Goal: Information Seeking & Learning: Learn about a topic

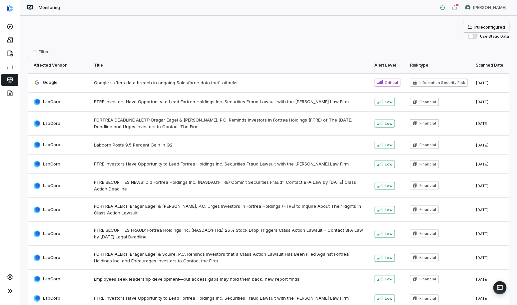
click at [473, 28] on link "1 rule configured" at bounding box center [486, 27] width 46 height 10
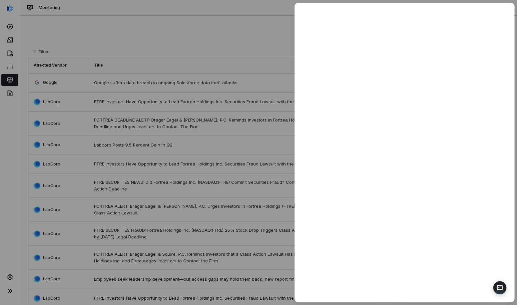
click at [279, 31] on div at bounding box center [258, 152] width 517 height 305
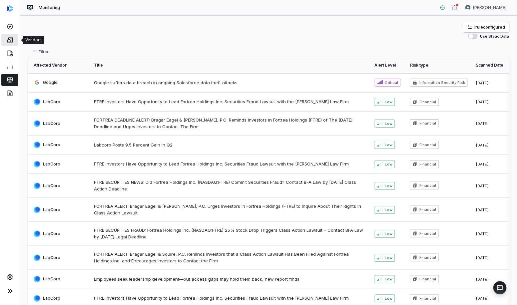
click at [11, 40] on icon at bounding box center [10, 40] width 7 height 7
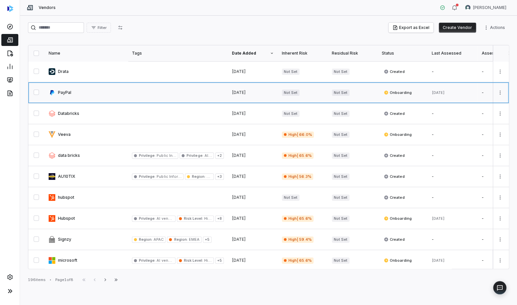
click at [71, 95] on link at bounding box center [86, 92] width 83 height 21
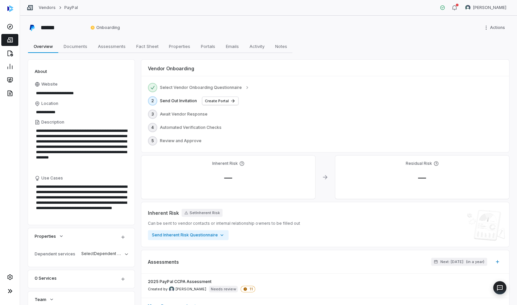
click at [16, 40] on link at bounding box center [9, 40] width 17 height 12
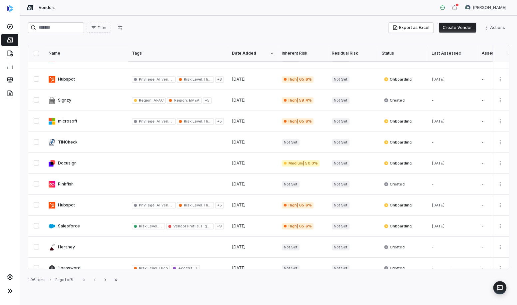
scroll to position [105, 0]
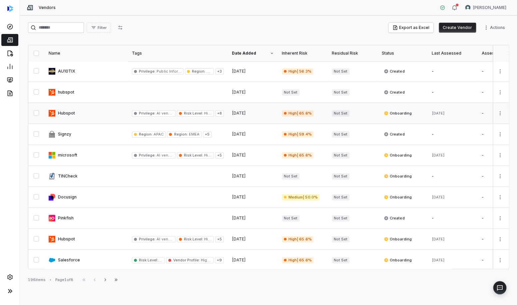
click at [106, 116] on link at bounding box center [86, 113] width 83 height 21
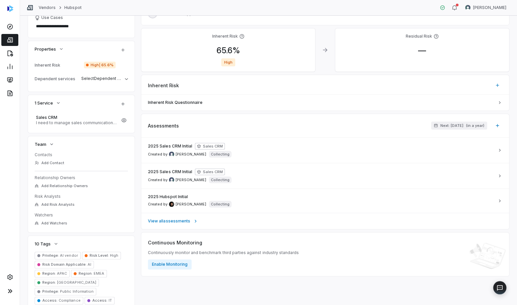
scroll to position [165, 0]
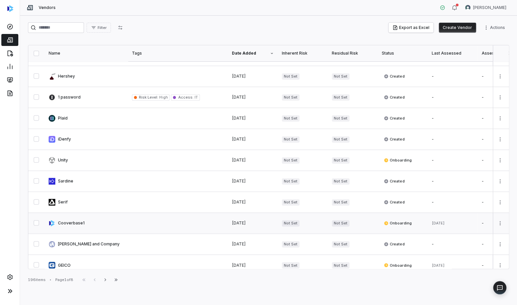
scroll to position [317, 0]
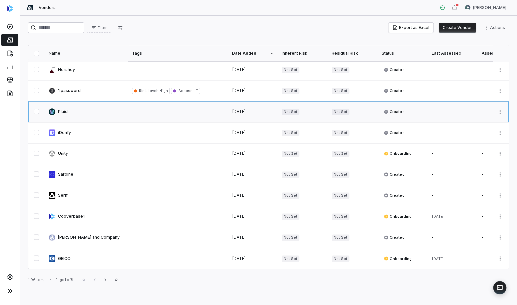
click at [124, 114] on link at bounding box center [86, 111] width 83 height 21
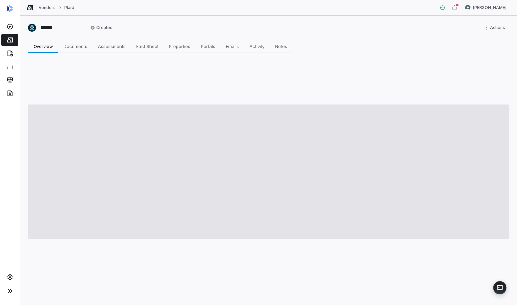
type textarea "*"
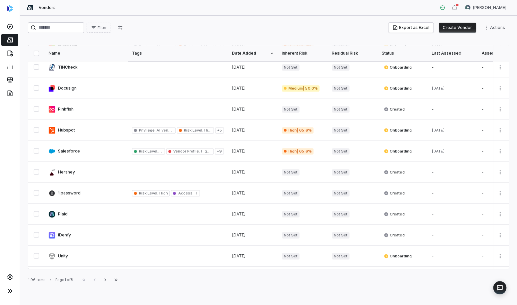
scroll to position [259, 0]
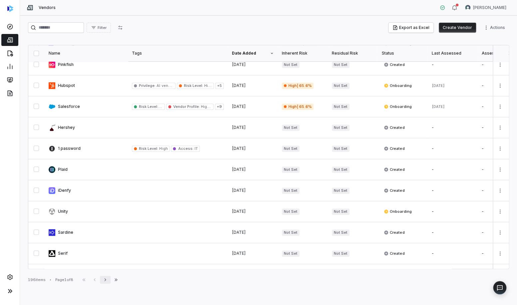
click at [105, 280] on icon "button" at bounding box center [105, 279] width 5 height 5
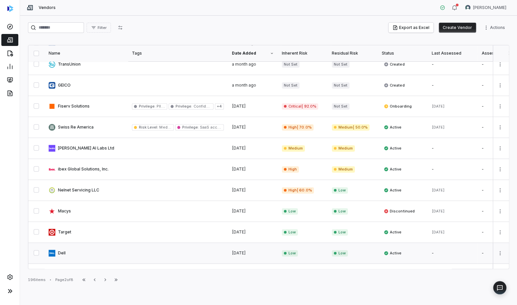
scroll to position [317, 0]
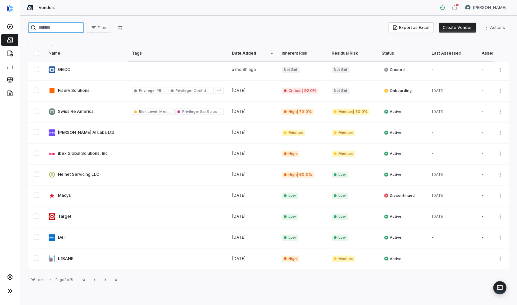
click at [46, 27] on input "search" at bounding box center [56, 27] width 56 height 11
type input "*********"
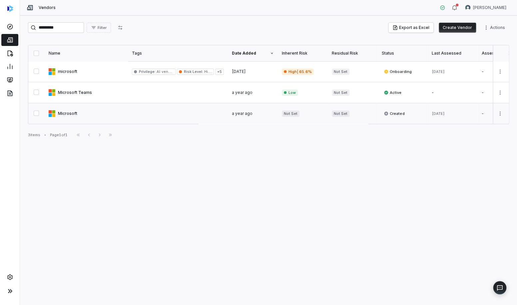
click at [71, 115] on link at bounding box center [86, 113] width 83 height 21
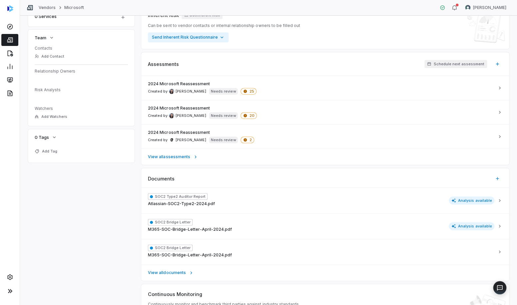
scroll to position [242, 0]
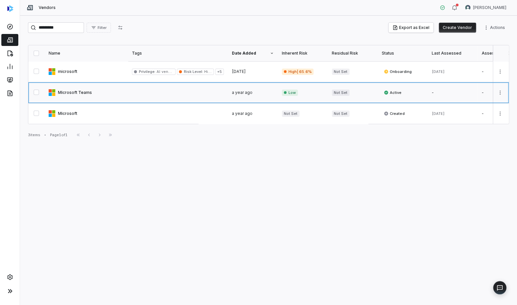
click at [97, 97] on link at bounding box center [86, 92] width 83 height 21
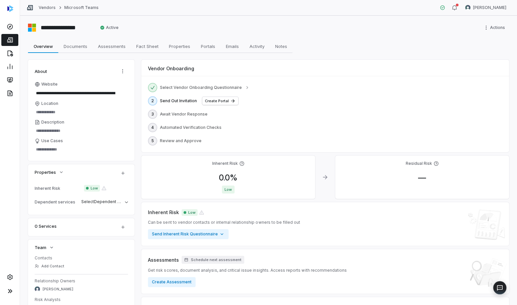
scroll to position [89, 0]
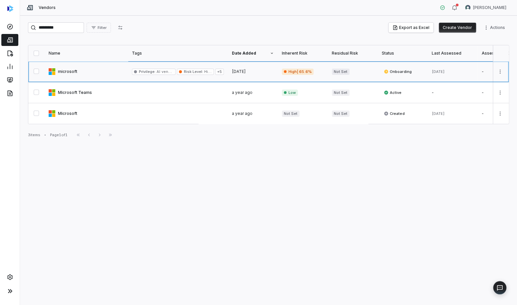
click at [93, 70] on link at bounding box center [86, 71] width 83 height 21
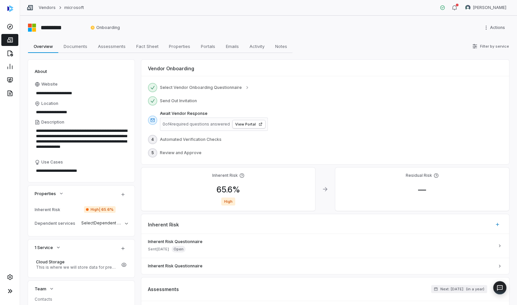
scroll to position [162, 0]
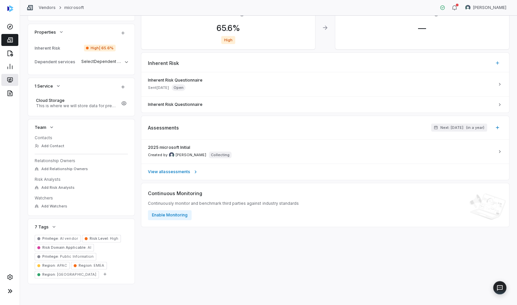
click at [10, 82] on icon at bounding box center [10, 80] width 7 height 7
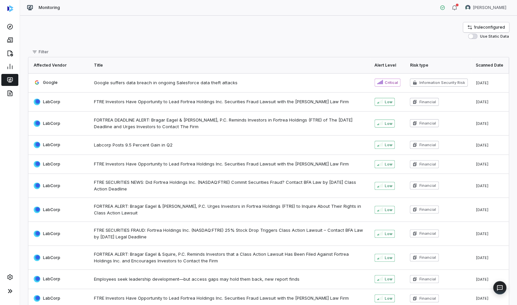
type textarea "*"
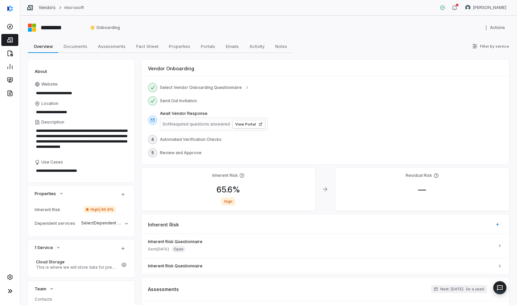
click at [50, 9] on link "Vendors" at bounding box center [47, 7] width 17 height 5
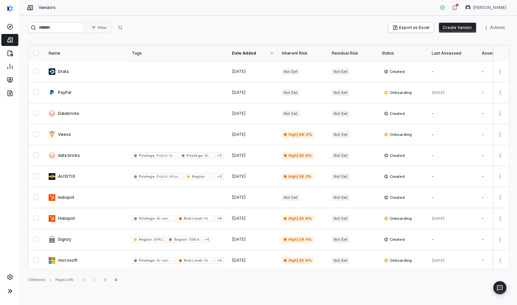
click at [85, 32] on div "Filter Export as Excel Create Vendor Actions" at bounding box center [268, 28] width 481 height 13
click at [83, 28] on input "search" at bounding box center [56, 27] width 56 height 11
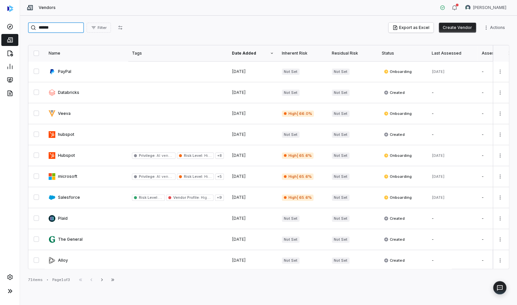
type input "*******"
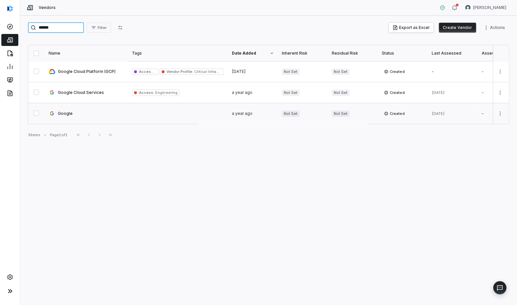
type input "******"
click at [64, 113] on link at bounding box center [86, 113] width 83 height 21
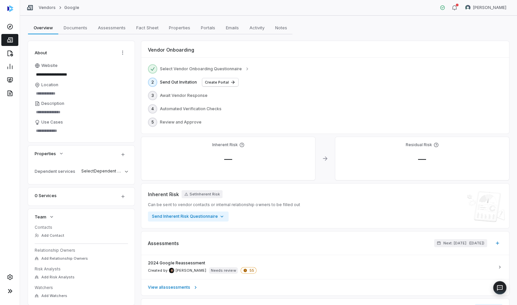
scroll to position [161, 0]
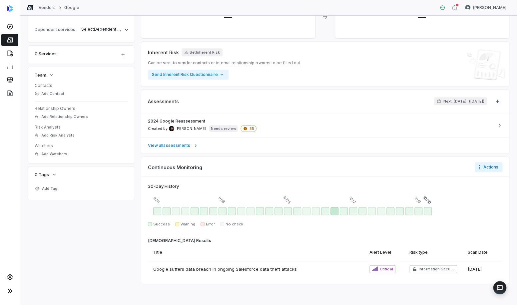
click at [336, 210] on div "Sep 30 - Success" at bounding box center [335, 211] width 8 height 8
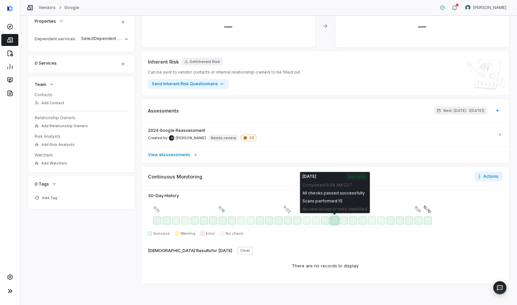
click at [334, 221] on div "Sep 30 - Success" at bounding box center [335, 221] width 8 height 8
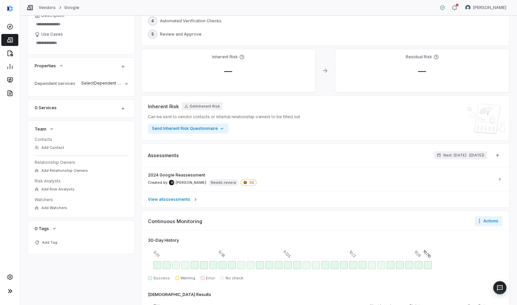
scroll to position [0, 0]
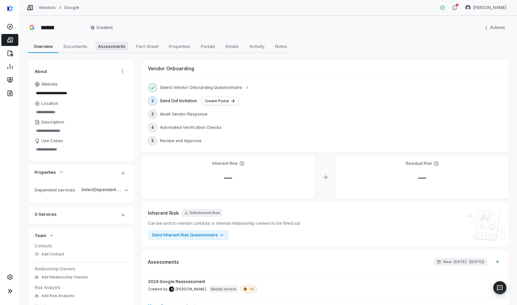
click at [119, 42] on span "Assessments" at bounding box center [111, 46] width 33 height 9
type textarea "*"
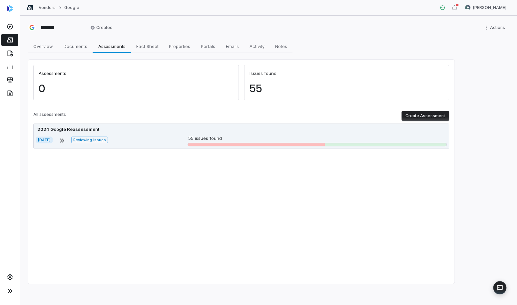
click at [133, 142] on div "[DATE] Reviewing issues 55 issues found" at bounding box center [241, 140] width 411 height 11
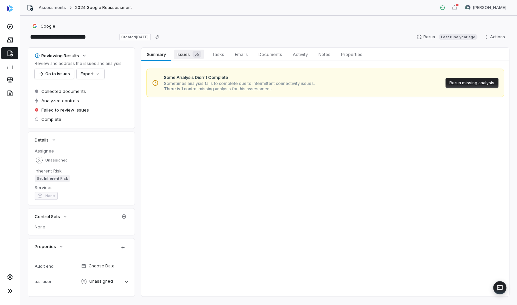
click at [180, 57] on span "Issues 55" at bounding box center [189, 54] width 30 height 9
